Goal: Task Accomplishment & Management: Manage account settings

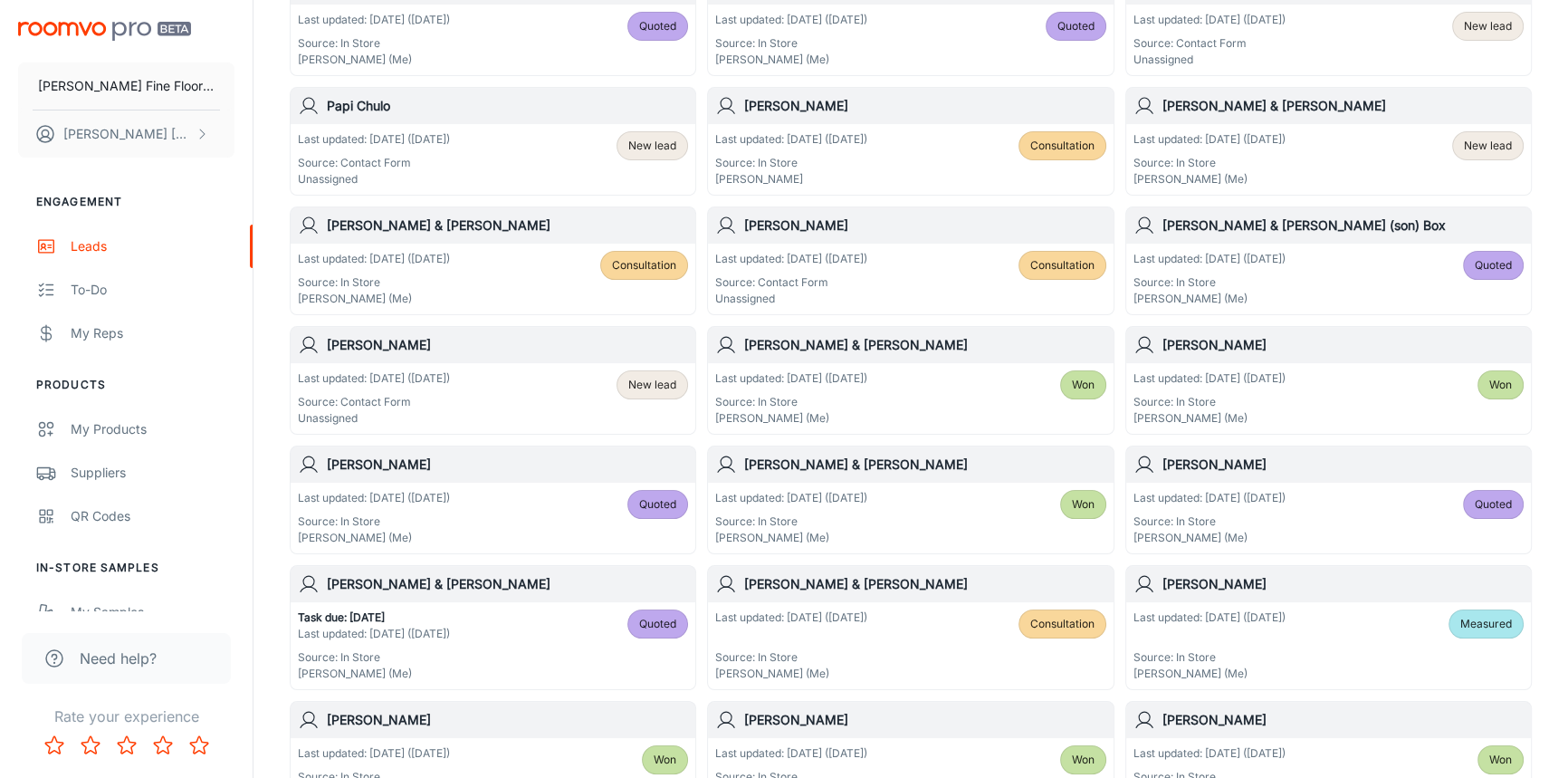
scroll to position [329, 0]
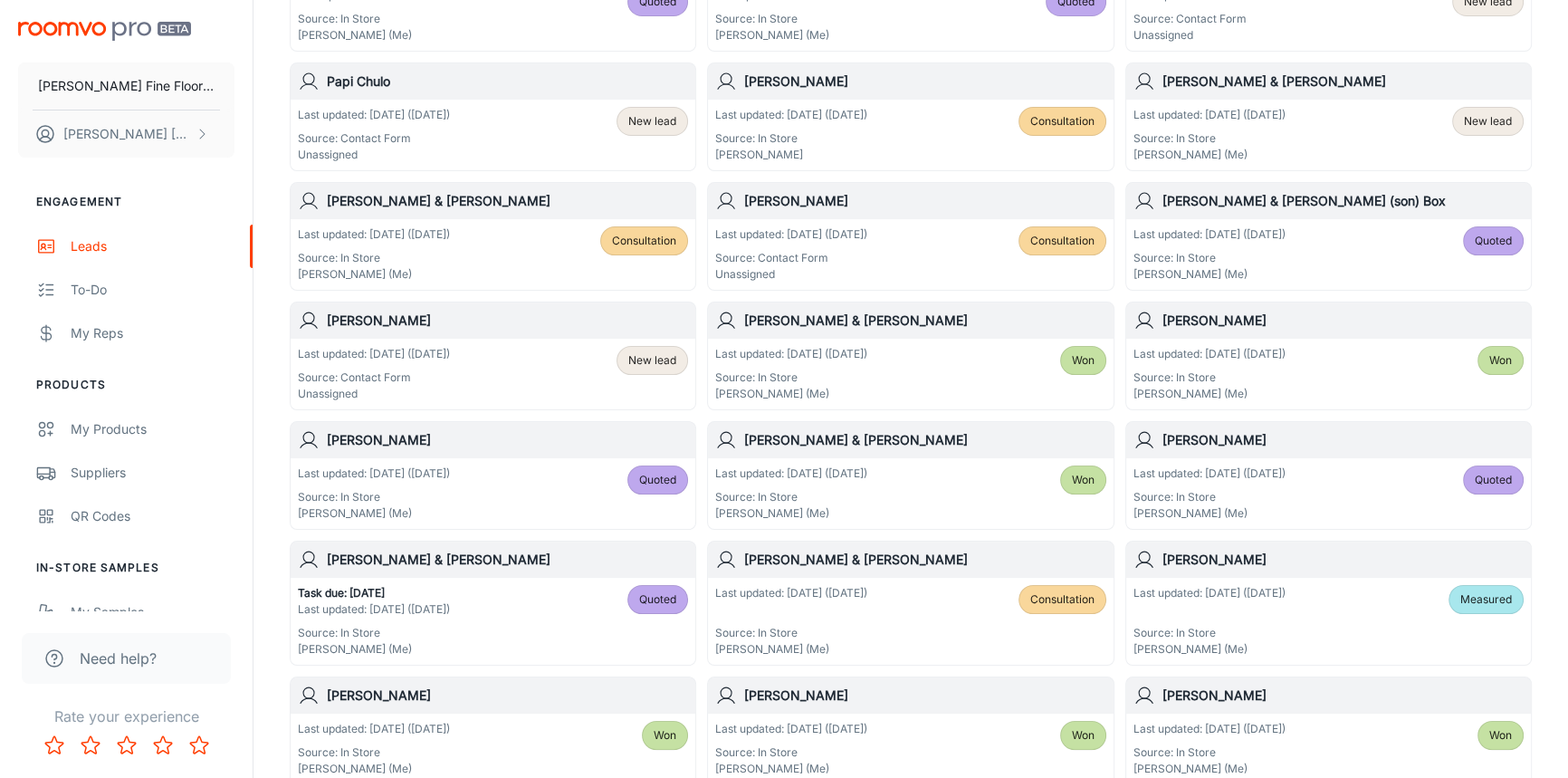
click at [506, 435] on h6 "[PERSON_NAME]" at bounding box center [507, 440] width 361 height 20
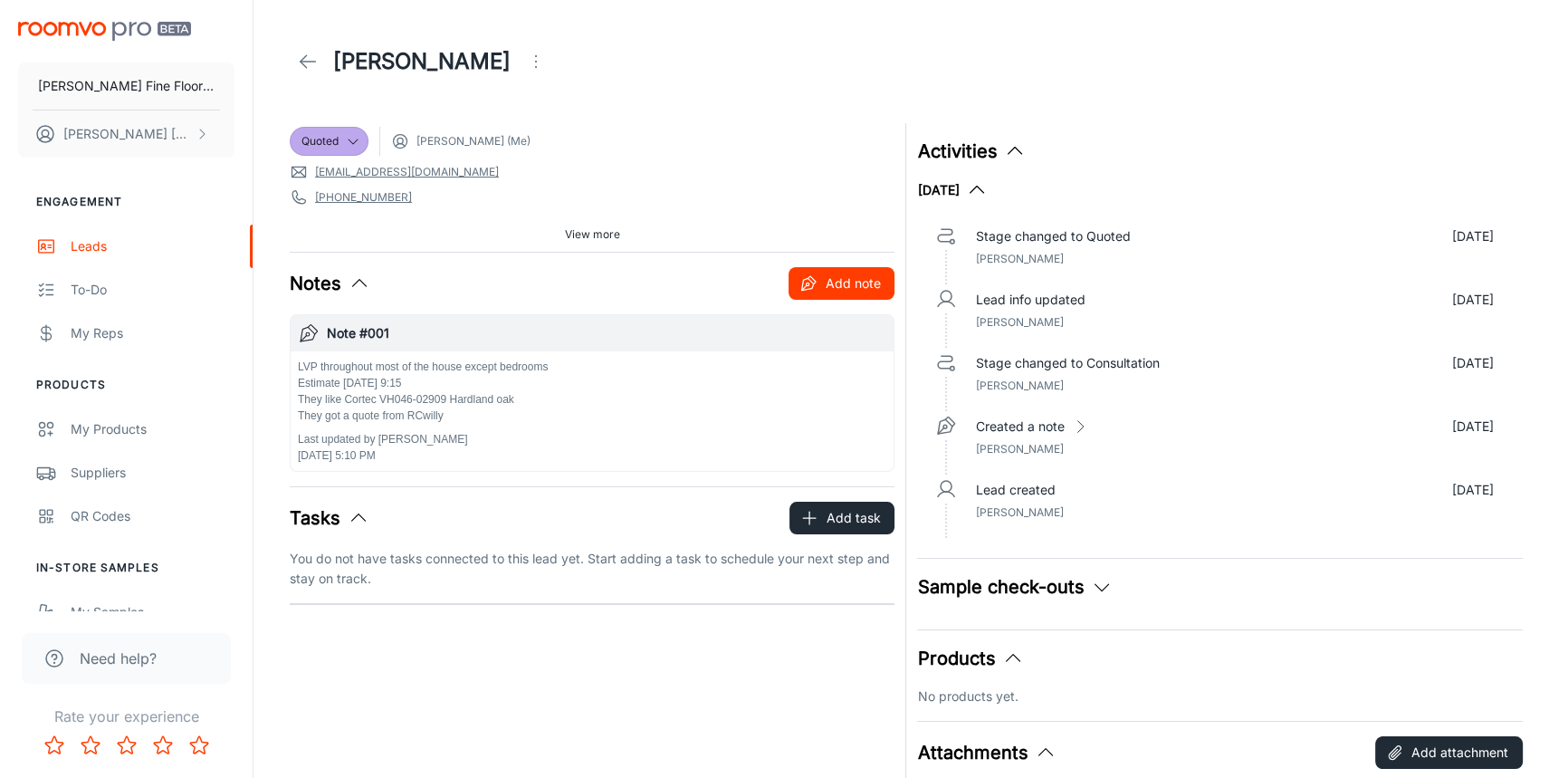
click at [841, 284] on button "Add note" at bounding box center [841, 283] width 106 height 33
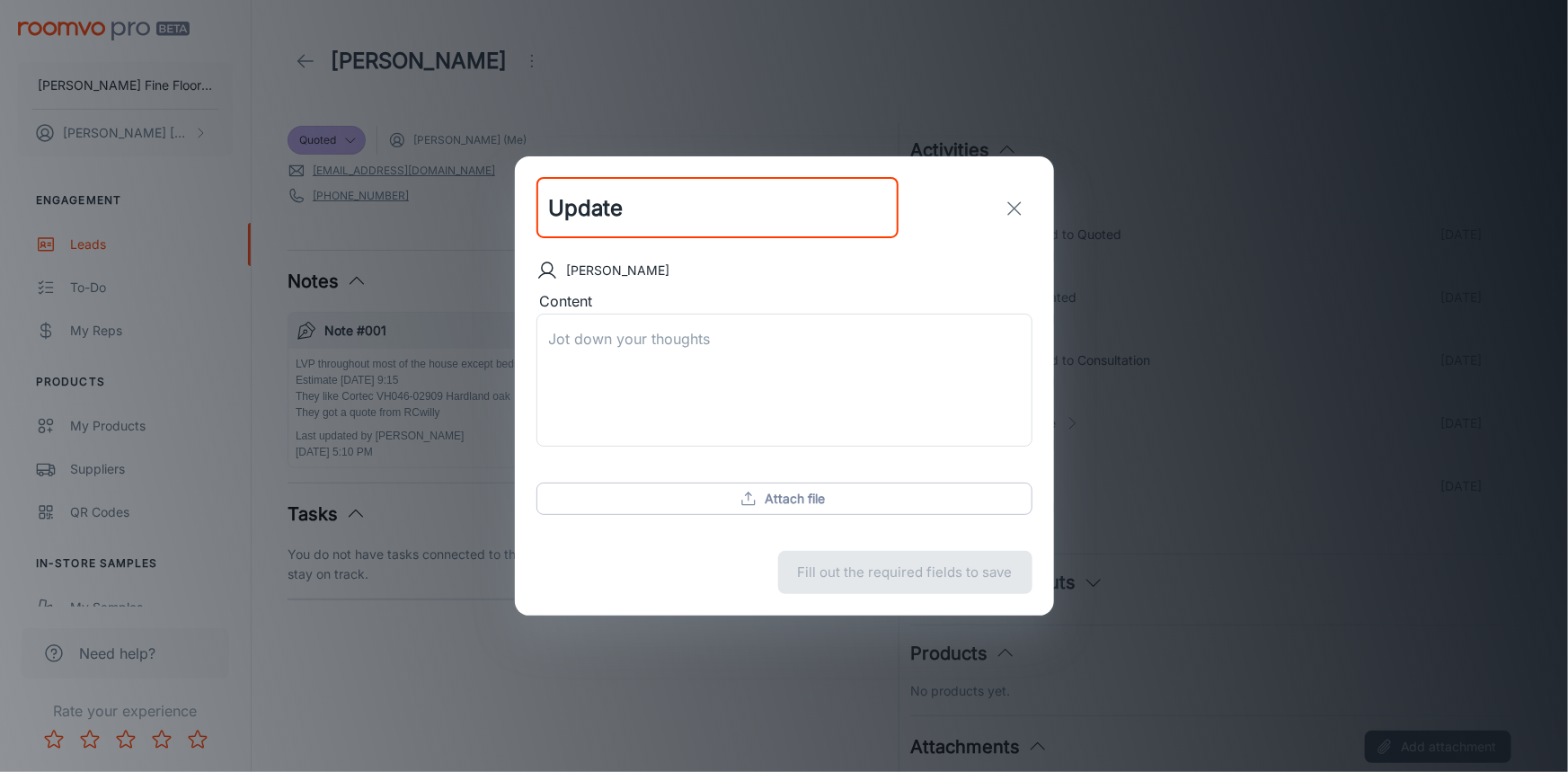
type input "Update"
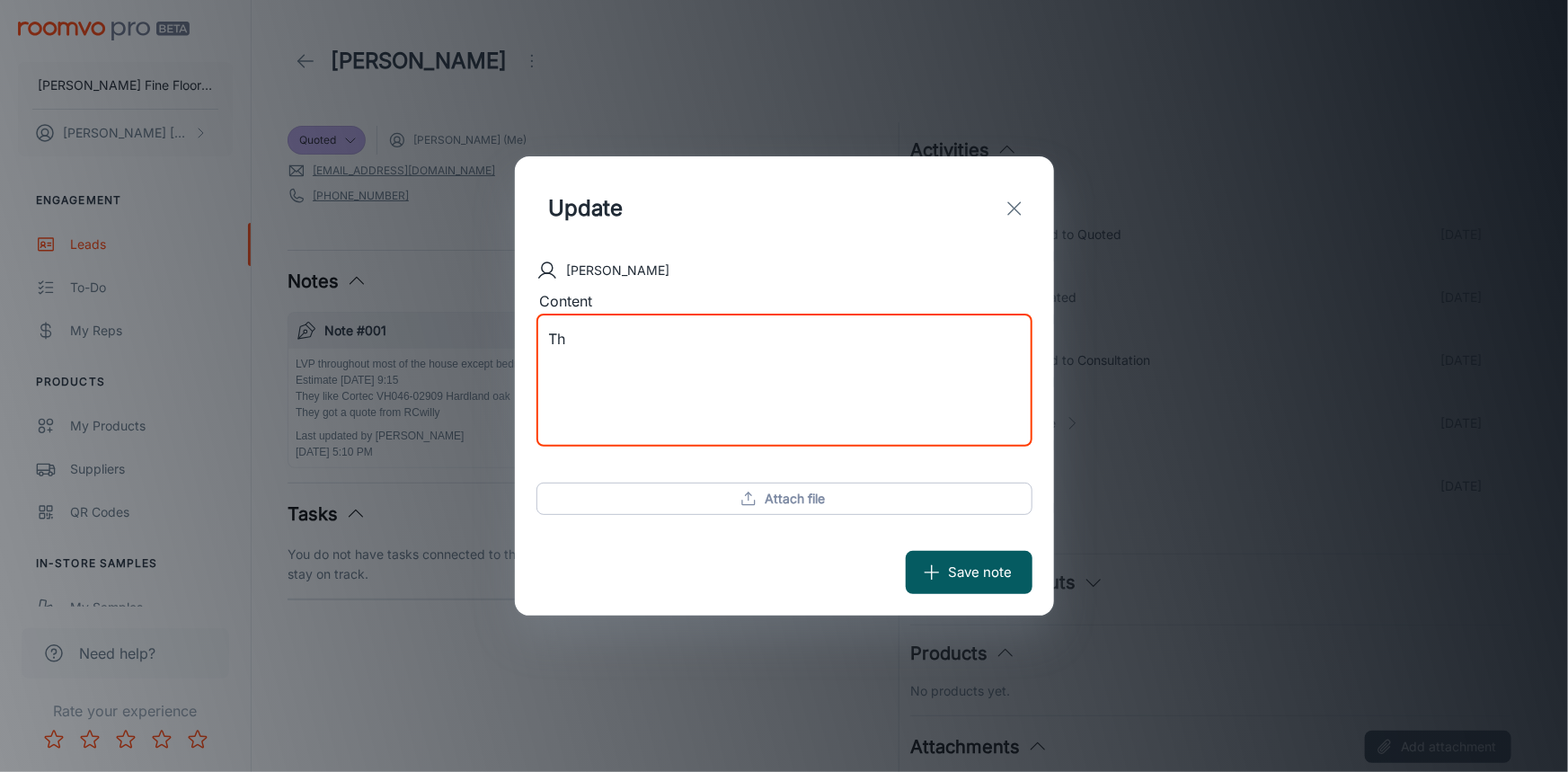
type textarea "T"
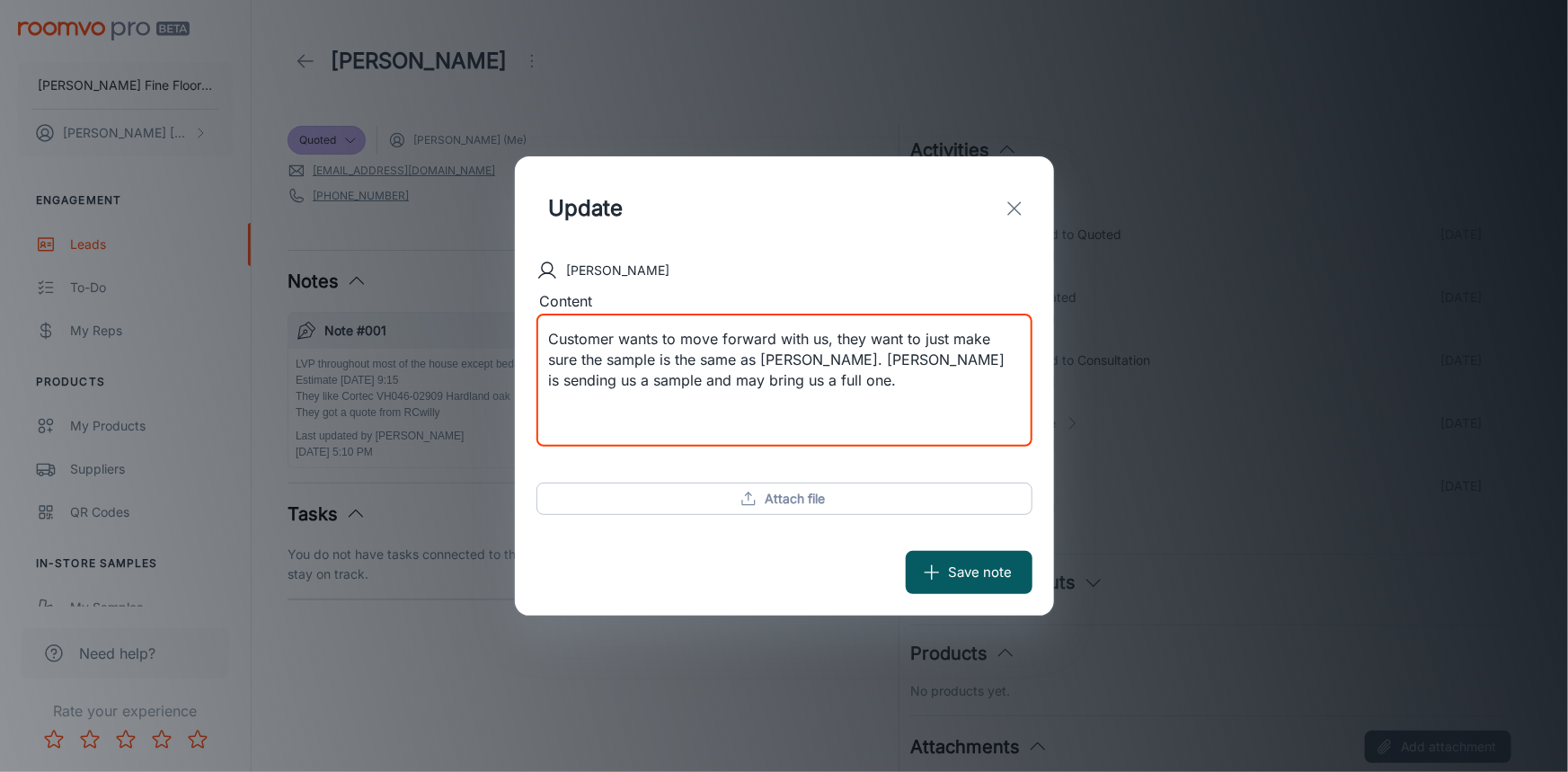
click at [547, 381] on div "Customer wants to move forward with us, they want to just make sure the sample …" at bounding box center [784, 379] width 496 height 133
click at [549, 380] on textarea "Customer wants to move forward with us, they want to just make sure the sample …" at bounding box center [784, 380] width 471 height 103
click at [828, 381] on textarea "Customer wants to move forward with us, they want to just make sure the sample …" at bounding box center [784, 380] width 471 height 103
type textarea "Customer wants to move forward with us, they want to just make sure the sample …"
click at [1000, 567] on button "Save note" at bounding box center [969, 573] width 127 height 43
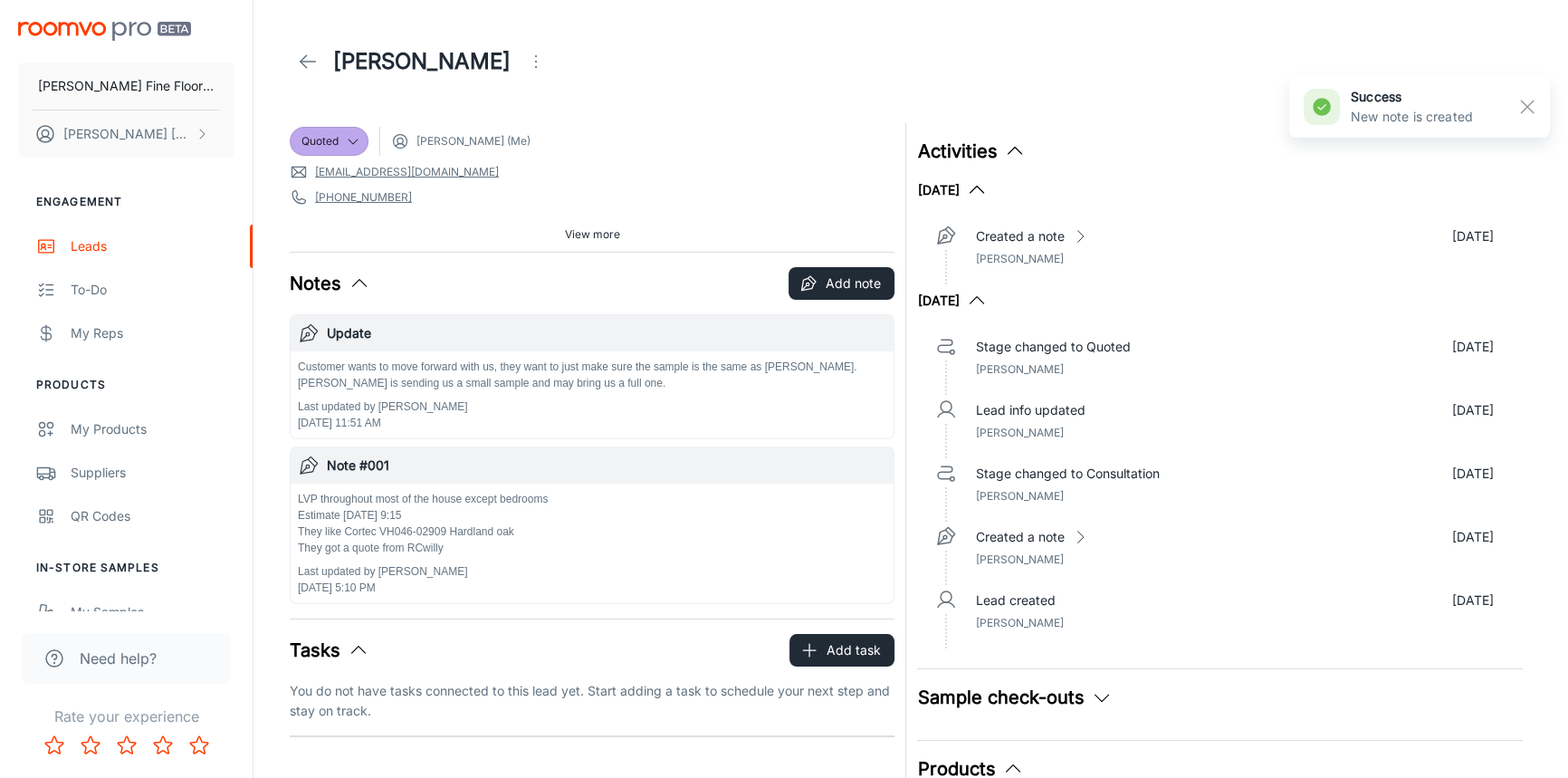
click at [305, 61] on line at bounding box center [309, 61] width 16 height 0
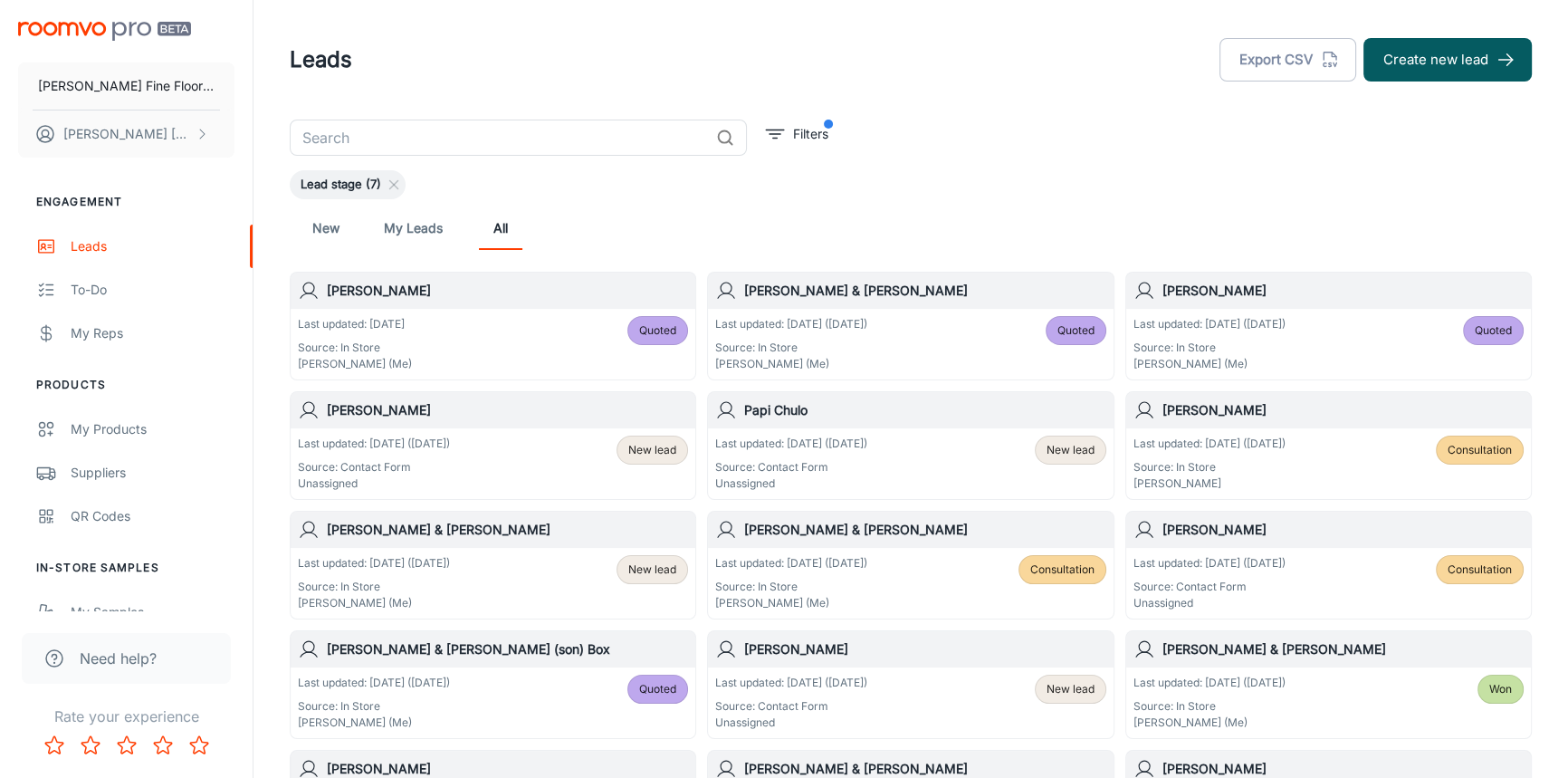
click at [507, 423] on div "[PERSON_NAME]" at bounding box center [493, 410] width 405 height 37
